Goal: Transaction & Acquisition: Purchase product/service

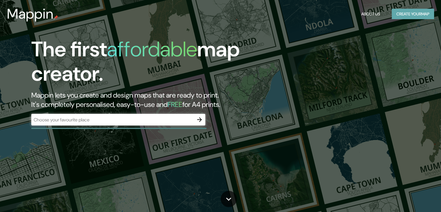
click at [415, 16] on button "Create your map" at bounding box center [413, 14] width 42 height 11
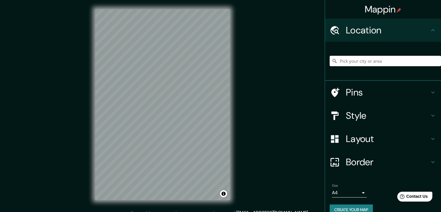
scroll to position [7, 0]
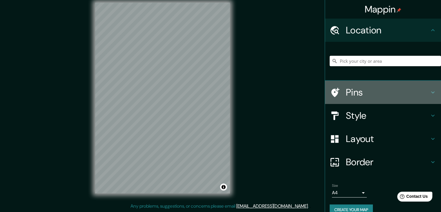
click at [366, 93] on h4 "Pins" at bounding box center [388, 92] width 84 height 12
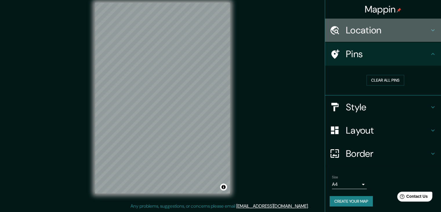
click at [398, 27] on h4 "Location" at bounding box center [388, 30] width 84 height 12
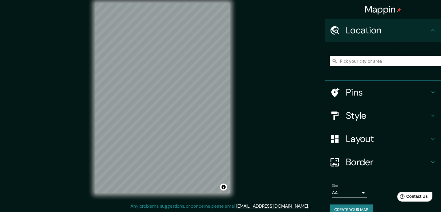
click at [371, 60] on input "Pick your city or area" at bounding box center [385, 61] width 111 height 10
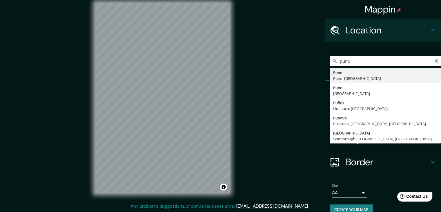
type input "Puno, [GEOGRAPHIC_DATA], [GEOGRAPHIC_DATA]"
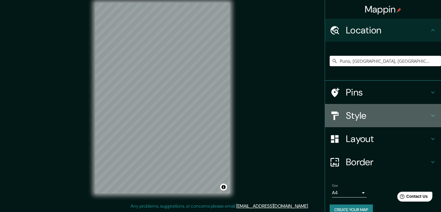
click at [349, 115] on h4 "Style" at bounding box center [388, 116] width 84 height 12
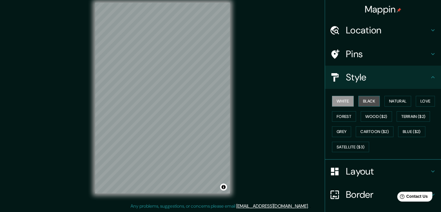
click at [368, 101] on button "Black" at bounding box center [370, 101] width 22 height 11
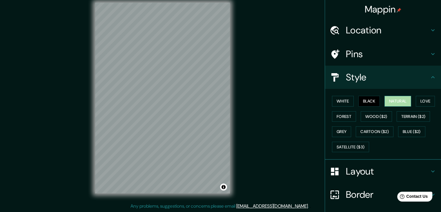
click at [387, 102] on button "Natural" at bounding box center [398, 101] width 27 height 11
click at [423, 104] on button "Love" at bounding box center [425, 101] width 19 height 11
click at [396, 97] on button "Natural" at bounding box center [398, 101] width 27 height 11
click at [347, 114] on button "Forest" at bounding box center [344, 116] width 24 height 11
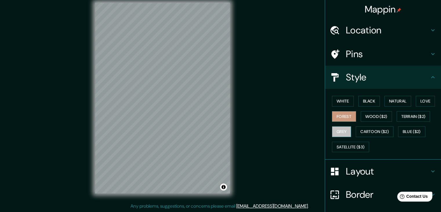
click at [338, 133] on button "Grey" at bounding box center [341, 131] width 19 height 11
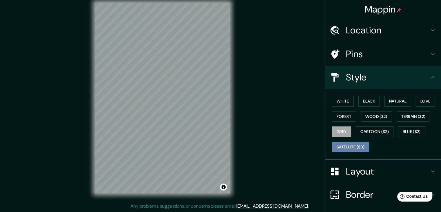
click at [337, 145] on button "Satellite ($3)" at bounding box center [350, 147] width 37 height 11
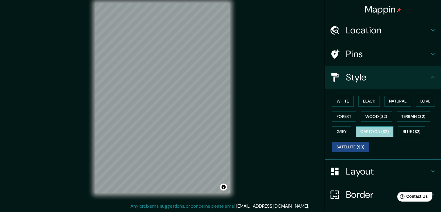
click at [373, 129] on button "Cartoon ($2)" at bounding box center [375, 131] width 38 height 11
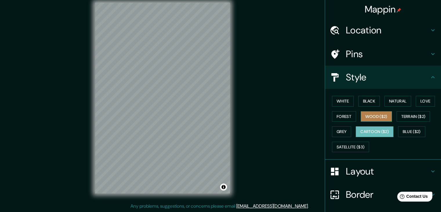
click at [378, 116] on button "Wood ($2)" at bounding box center [376, 116] width 31 height 11
click at [374, 129] on button "Cartoon ($2)" at bounding box center [375, 131] width 38 height 11
click at [411, 115] on button "Terrain ($2)" at bounding box center [414, 116] width 34 height 11
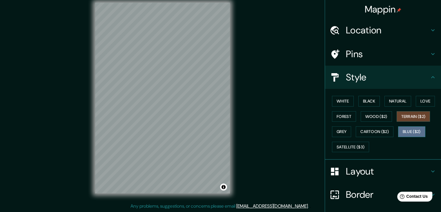
click at [405, 129] on button "Blue ($2)" at bounding box center [412, 131] width 27 height 11
